Goal: Navigation & Orientation: Find specific page/section

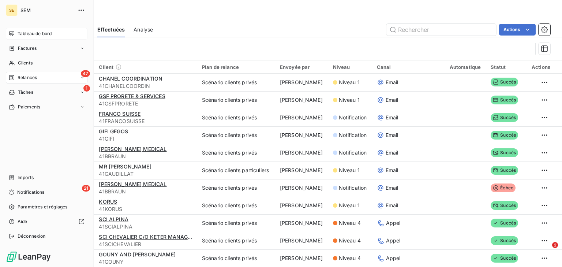
click at [26, 29] on div "Tableau de bord" at bounding box center [47, 34] width 82 height 12
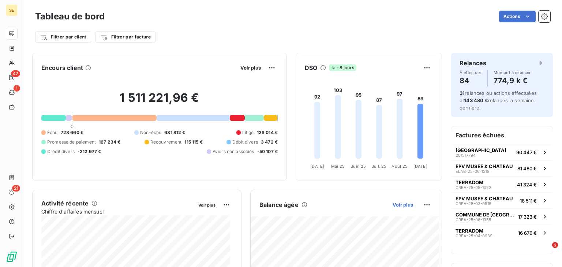
click at [396, 203] on span "Voir plus" at bounding box center [403, 205] width 20 height 6
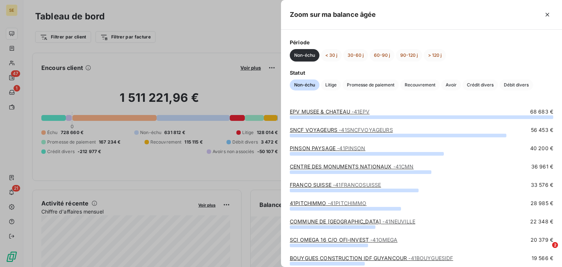
click at [20, 48] on div at bounding box center [281, 133] width 562 height 267
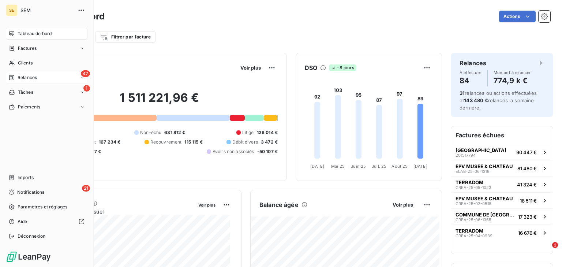
click at [24, 75] on span "Relances" at bounding box center [27, 77] width 19 height 7
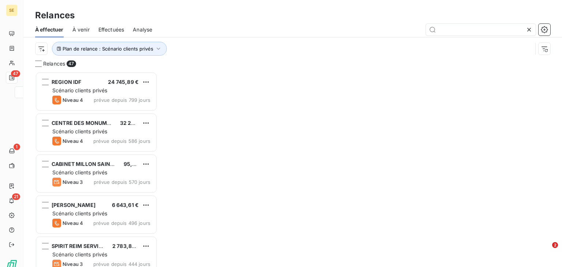
scroll to position [190, 117]
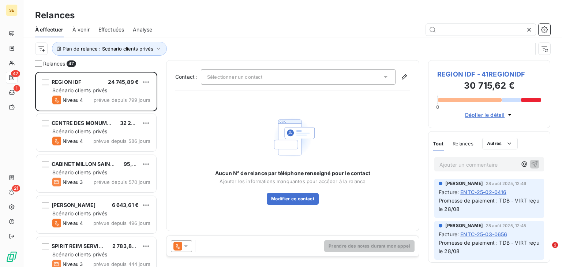
click at [115, 34] on div "Effectuées" at bounding box center [111, 29] width 26 height 15
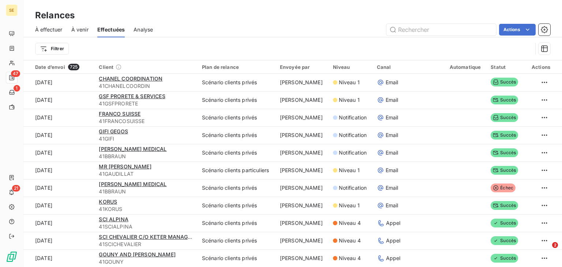
click at [82, 29] on span "À venir" at bounding box center [79, 29] width 17 height 7
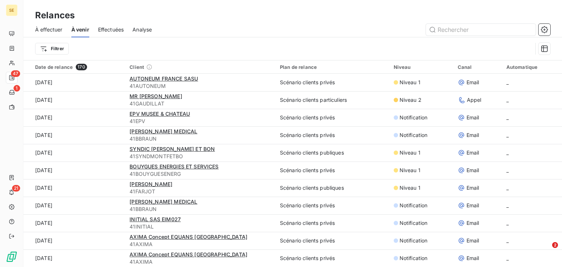
click at [31, 29] on div "À effectuer À venir Effectuées Analyse" at bounding box center [292, 29] width 539 height 15
